Goal: Task Accomplishment & Management: Use online tool/utility

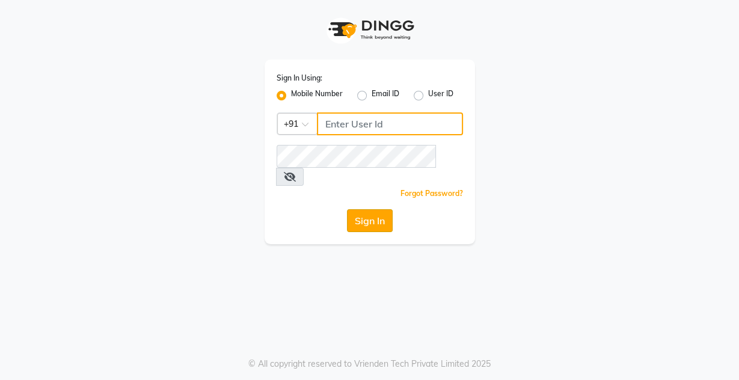
type input "9599343200"
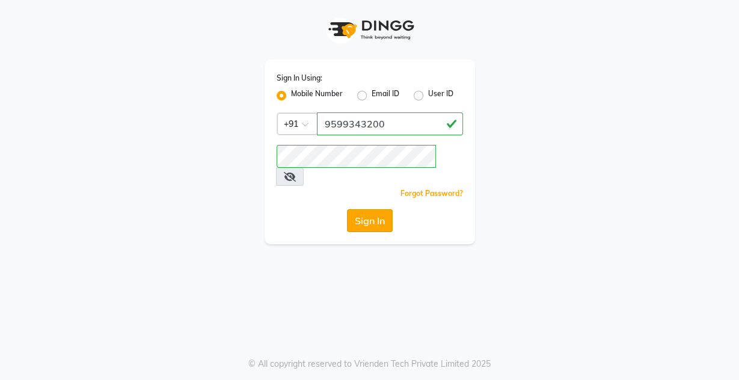
click at [384, 209] on button "Sign In" at bounding box center [370, 220] width 46 height 23
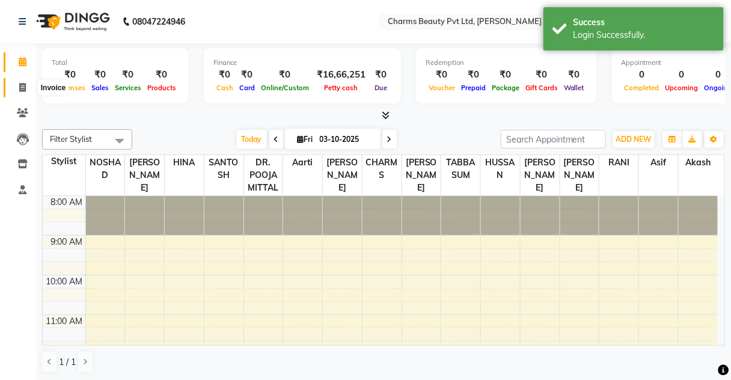
click at [21, 81] on span at bounding box center [22, 88] width 21 height 14
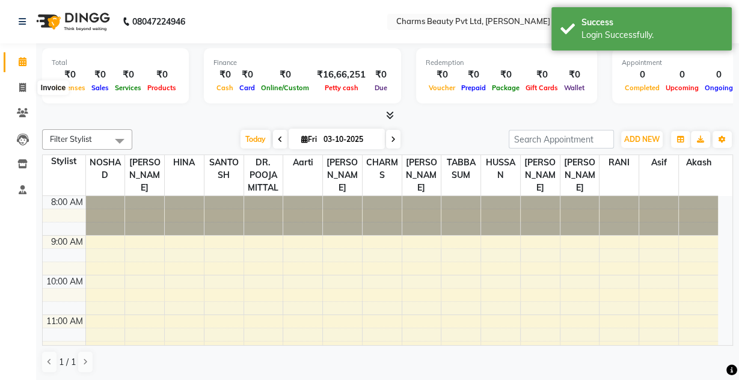
select select "3743"
select select "service"
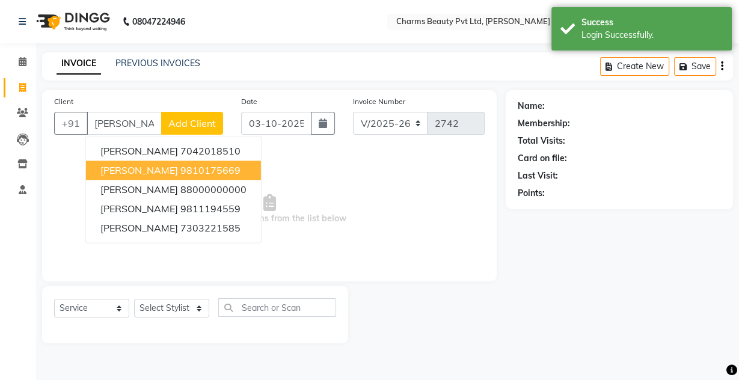
click at [153, 161] on button "[PERSON_NAME] 9810175669" at bounding box center [173, 170] width 175 height 19
type input "9810175669"
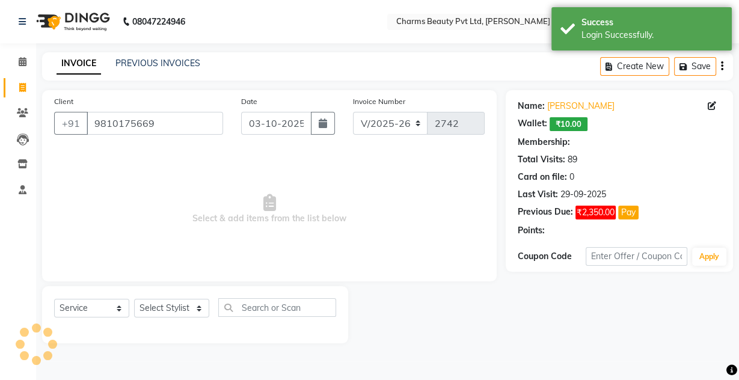
select select "1: Object"
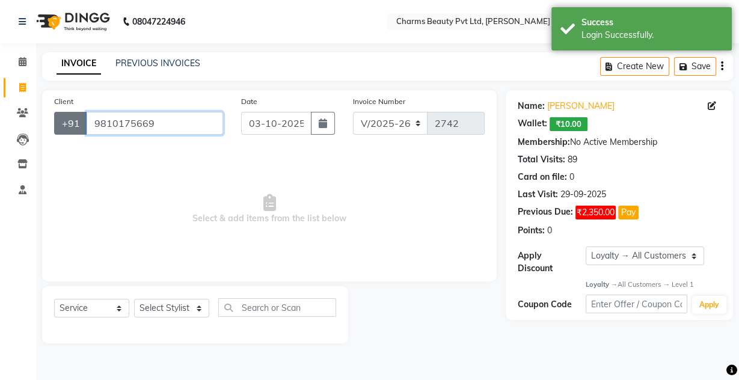
drag, startPoint x: 176, startPoint y: 115, endPoint x: 83, endPoint y: 129, distance: 93.6
click at [83, 129] on div "[PHONE_NUMBER]" at bounding box center [138, 123] width 169 height 23
click at [17, 111] on icon at bounding box center [22, 112] width 11 height 9
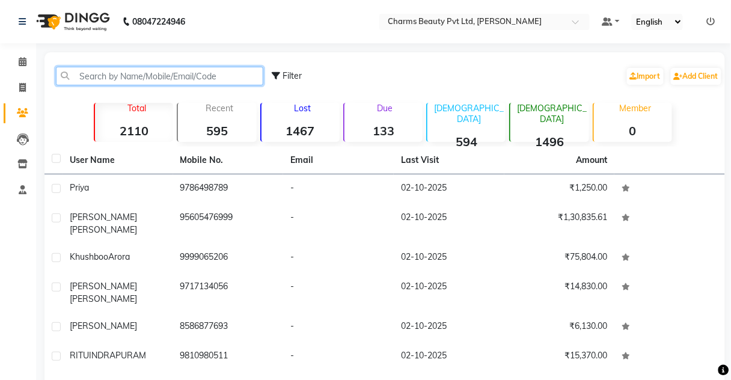
click at [125, 81] on input "text" at bounding box center [159, 76] width 207 height 19
paste input "9810175669"
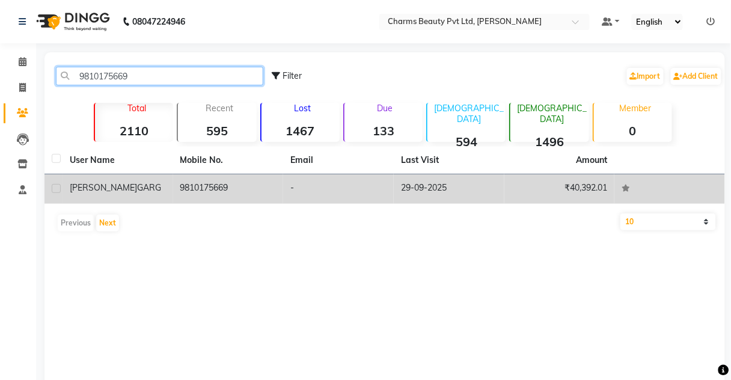
type input "9810175669"
click at [286, 197] on td "-" at bounding box center [338, 188] width 111 height 29
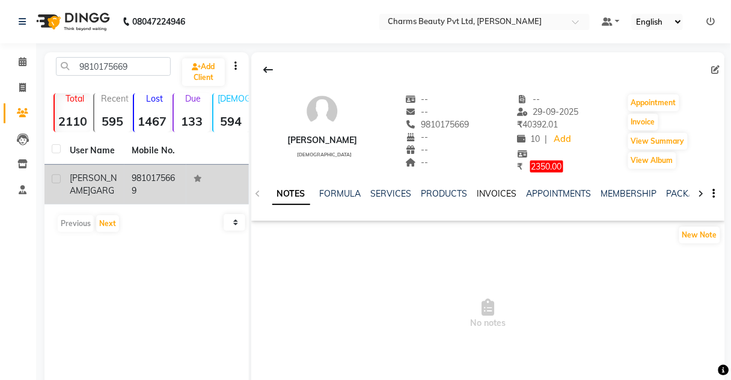
click at [482, 191] on link "INVOICES" at bounding box center [497, 193] width 40 height 11
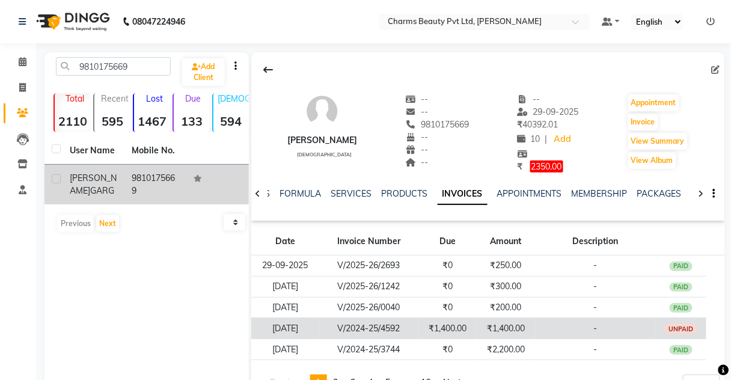
click at [538, 323] on td "-" at bounding box center [595, 328] width 120 height 21
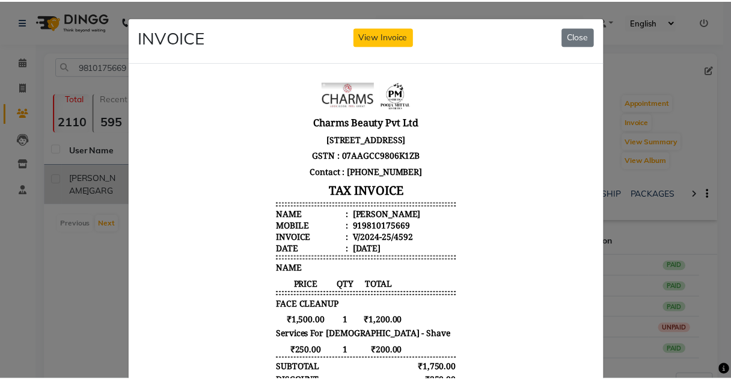
scroll to position [10, 0]
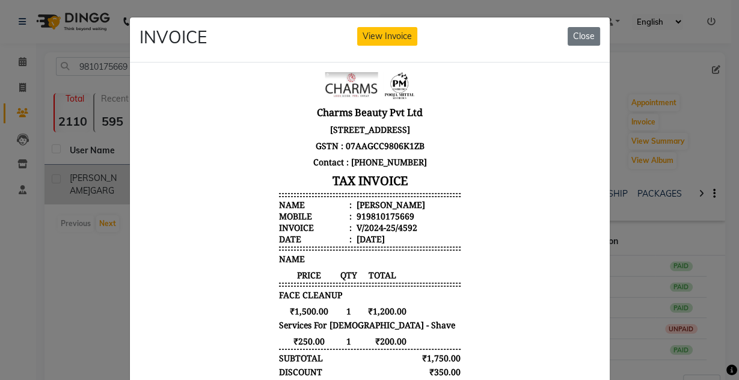
click at [683, 286] on ngb-modal-window "INVOICE View Invoice Close" at bounding box center [369, 190] width 739 height 380
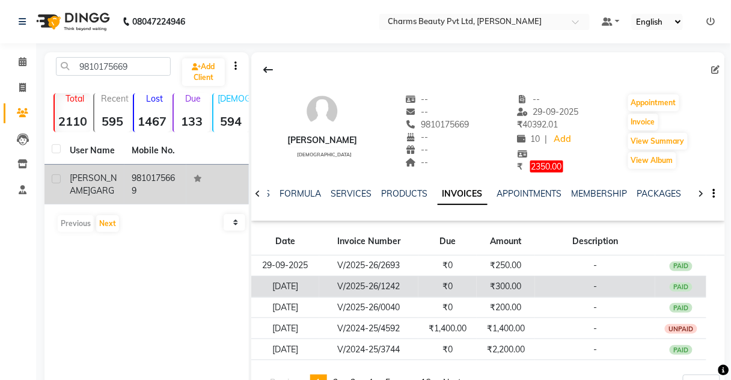
scroll to position [51, 0]
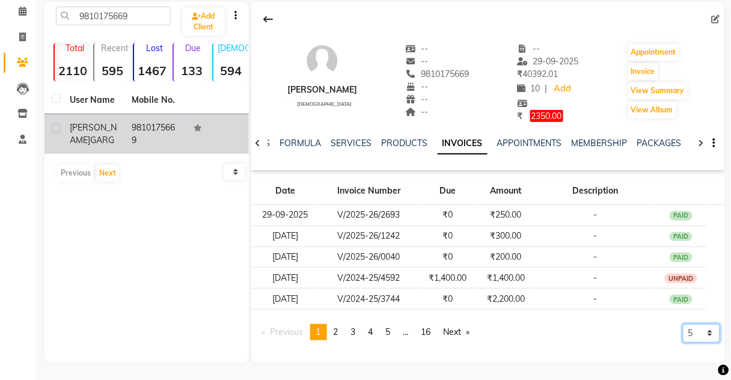
click at [694, 330] on select "5 10 50 100 500" at bounding box center [701, 333] width 37 height 19
select select "500"
click at [683, 343] on select "5 10 50 100 500" at bounding box center [701, 333] width 37 height 19
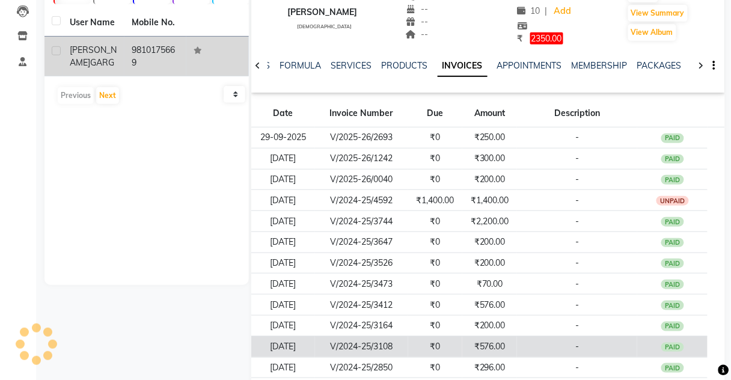
scroll to position [55, 0]
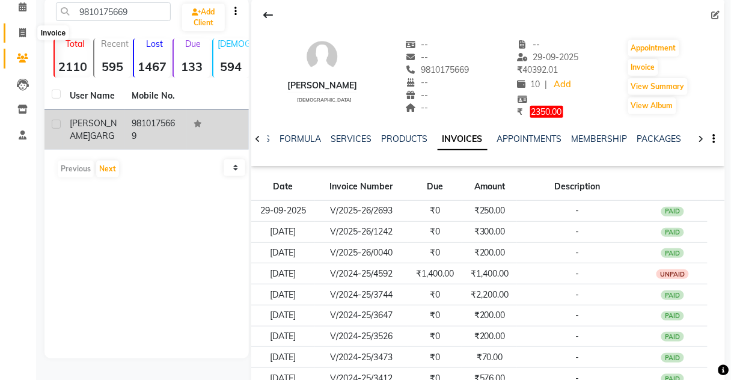
click at [20, 30] on icon at bounding box center [22, 32] width 7 height 9
select select "service"
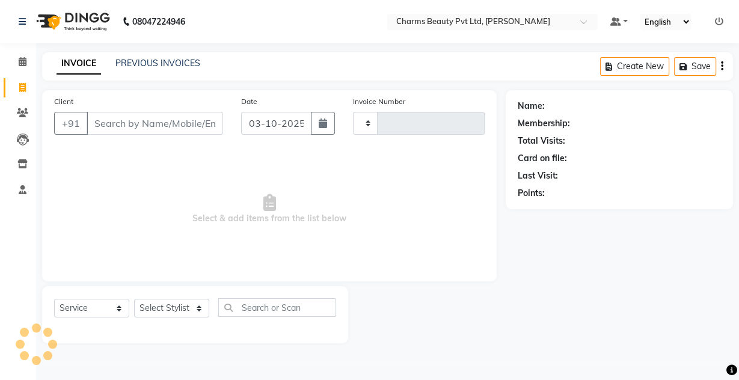
type input "2742"
select select "3743"
